Goal: Information Seeking & Learning: Learn about a topic

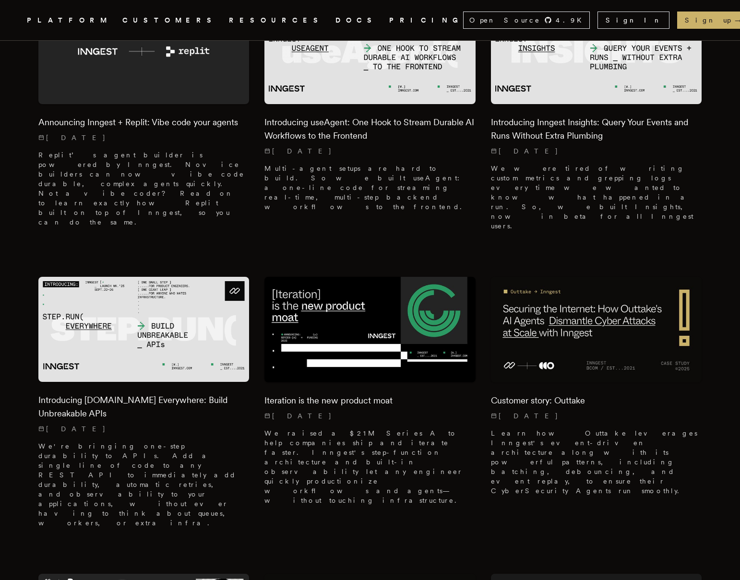
scroll to position [360, 0]
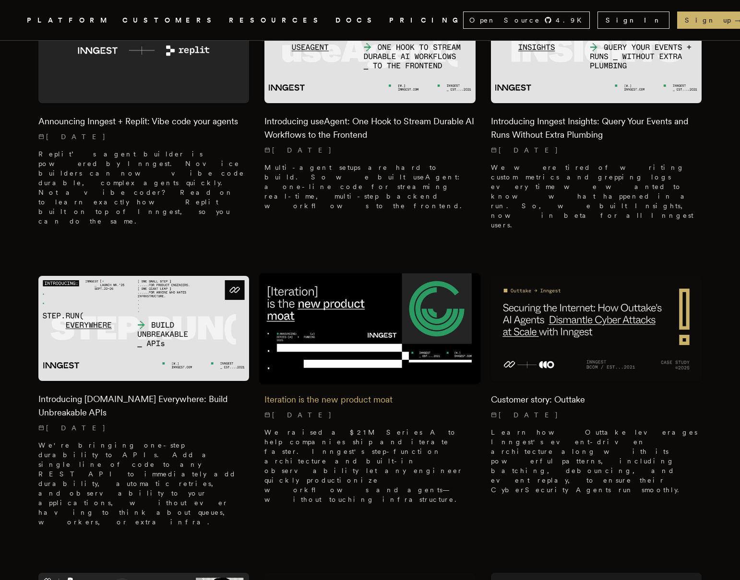
click at [379, 273] on img at bounding box center [369, 328] width 221 height 111
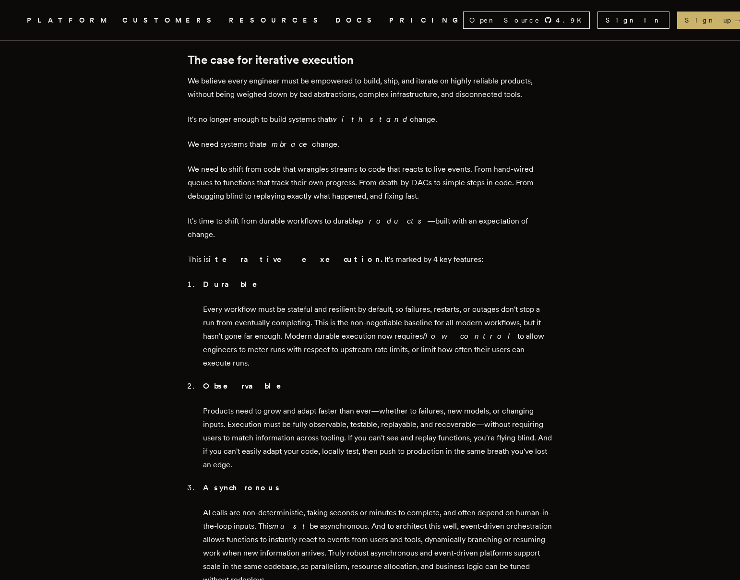
scroll to position [843, 0]
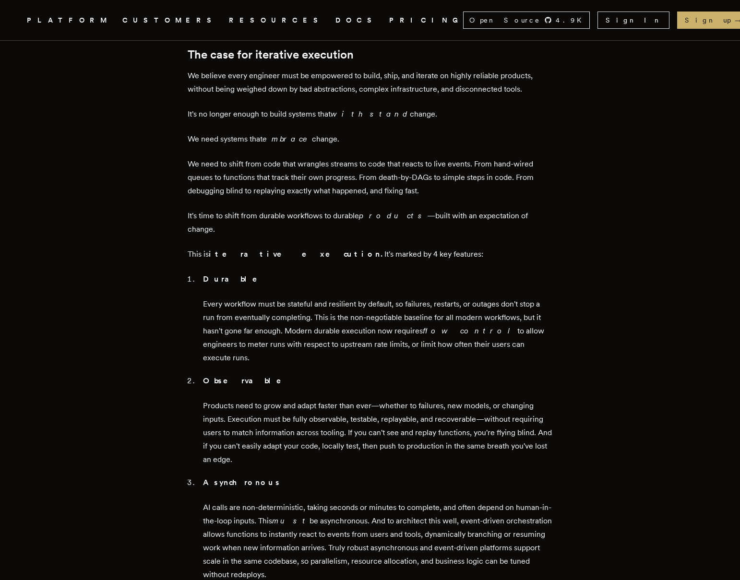
click at [206, 275] on strong "Durable" at bounding box center [237, 279] width 68 height 9
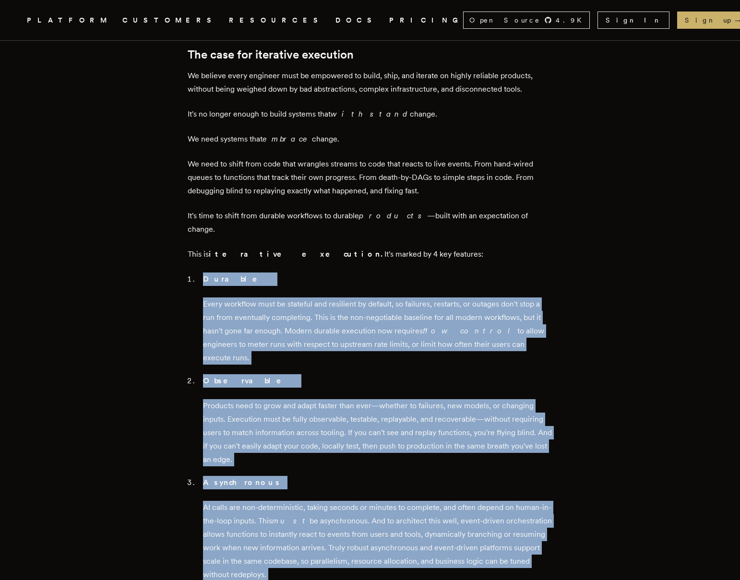
drag, startPoint x: 207, startPoint y: 199, endPoint x: 356, endPoint y: 500, distance: 336.1
click at [356, 500] on ol "Durable Every workflow must be stateful and resilient by default, so failures, …" at bounding box center [370, 465] width 365 height 384
